Goal: Transaction & Acquisition: Purchase product/service

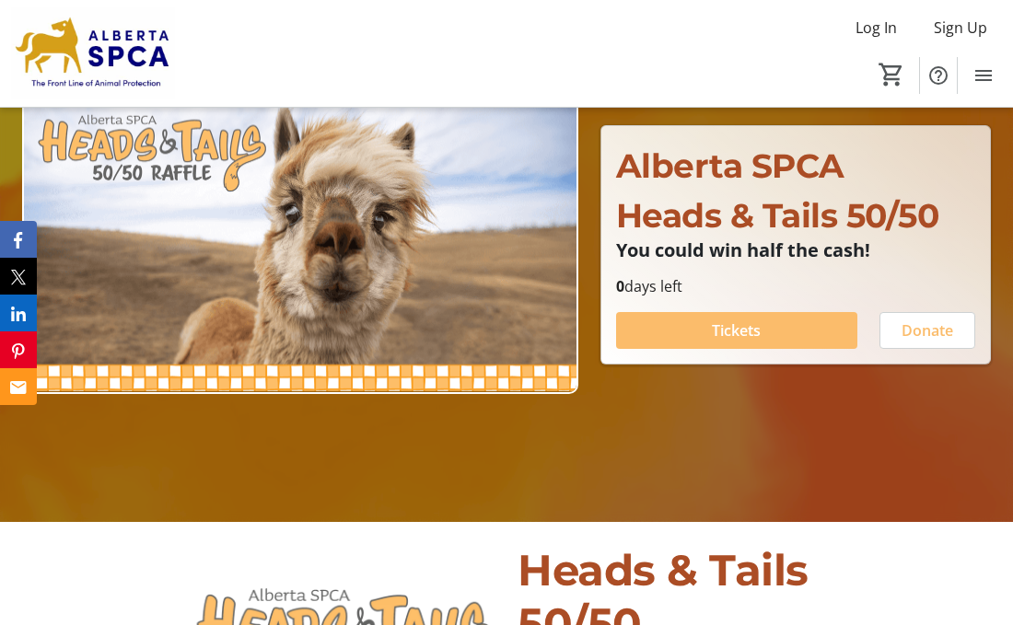
scroll to position [235, 0]
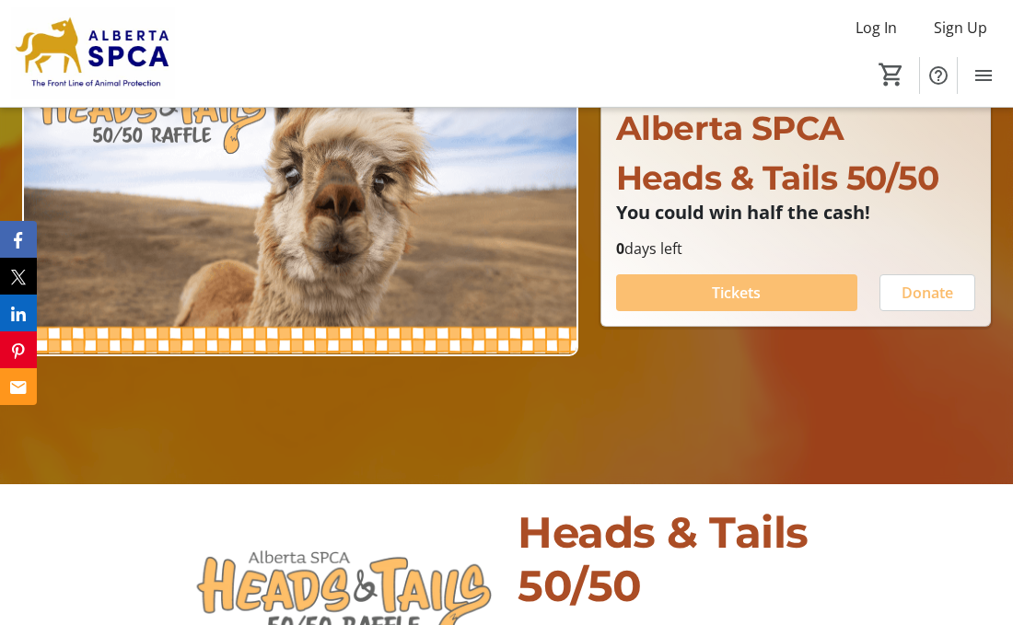
click at [675, 296] on span at bounding box center [736, 293] width 241 height 44
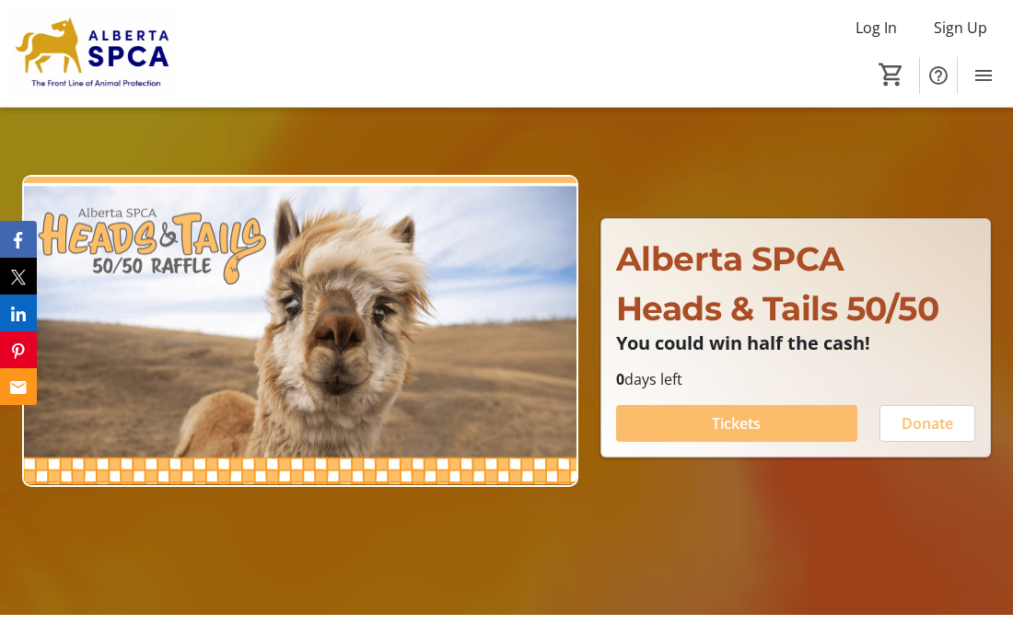
scroll to position [107, 0]
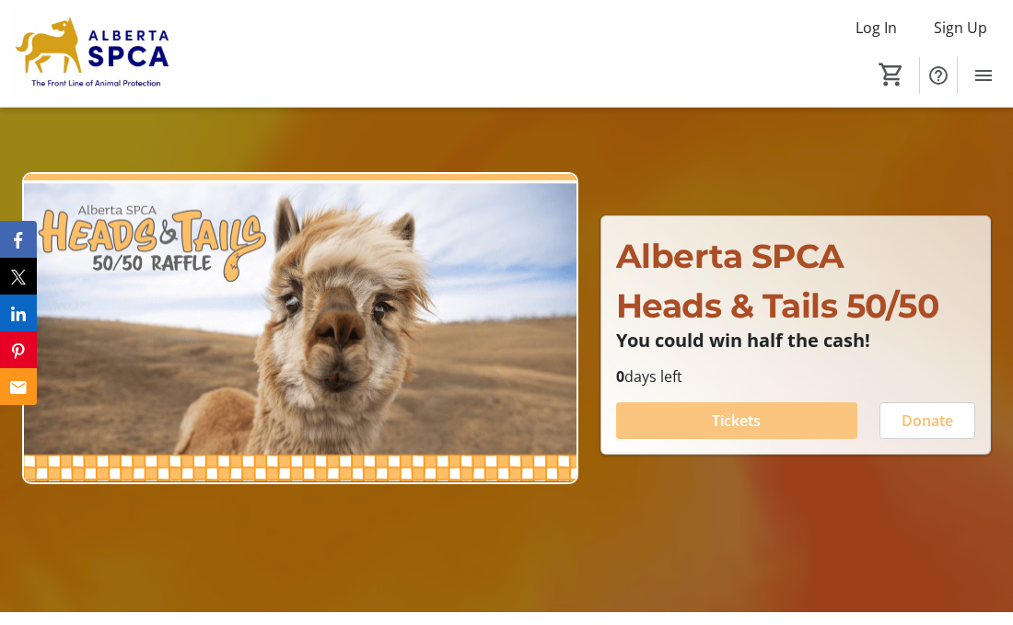
click at [693, 415] on span at bounding box center [736, 421] width 241 height 44
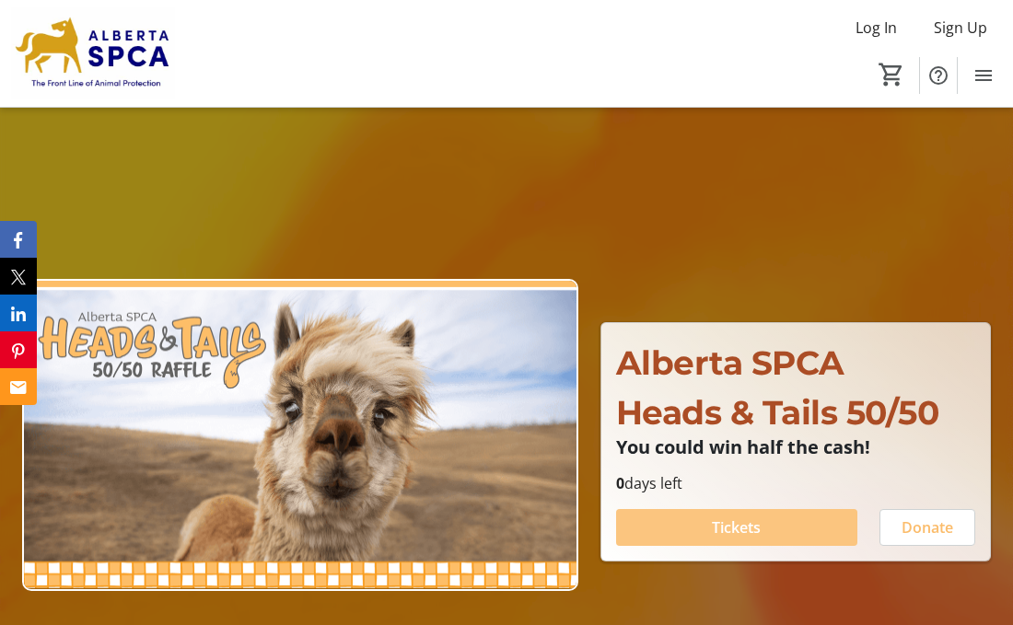
click at [720, 527] on span "Tickets" at bounding box center [736, 527] width 49 height 22
